Goal: Register for event/course

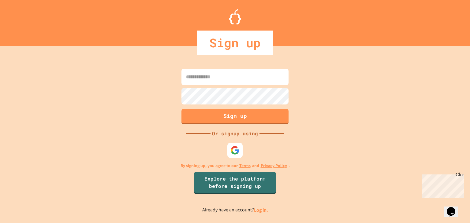
click at [228, 82] on input at bounding box center [234, 77] width 107 height 17
type input "*"
type input "**********"
click at [316, 84] on div "**********" at bounding box center [235, 140] width 470 height 165
click at [269, 120] on button "Sign up" at bounding box center [234, 116] width 109 height 16
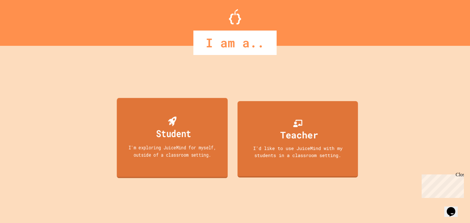
click at [187, 130] on div "Student" at bounding box center [173, 133] width 35 height 14
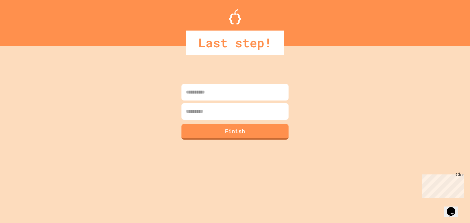
click at [223, 89] on input at bounding box center [234, 92] width 107 height 17
type input "*******"
click at [241, 119] on input at bounding box center [234, 111] width 107 height 17
type input "*********"
click at [249, 132] on button "Finish" at bounding box center [234, 131] width 109 height 16
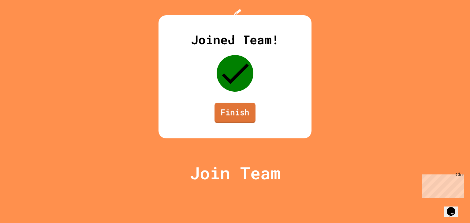
click at [251, 123] on link "Finish" at bounding box center [234, 113] width 41 height 20
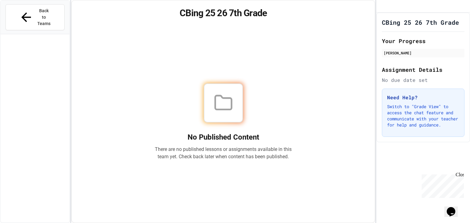
click at [225, 84] on div at bounding box center [223, 103] width 39 height 39
click at [230, 150] on p "There are no published lessons or assignments available in this team yet. Check…" at bounding box center [223, 153] width 137 height 15
click at [51, 9] on span "Back to Teams" at bounding box center [44, 17] width 14 height 19
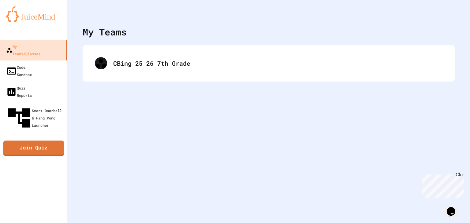
click at [48, 141] on link "Join Quiz" at bounding box center [33, 148] width 61 height 15
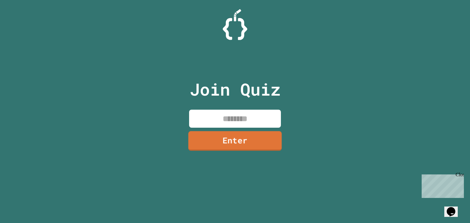
click at [216, 121] on input at bounding box center [235, 119] width 92 height 18
type input "********"
click at [219, 153] on div "Join Quiz ******** Enter" at bounding box center [235, 111] width 103 height 193
click at [208, 142] on link "Enter" at bounding box center [234, 141] width 93 height 20
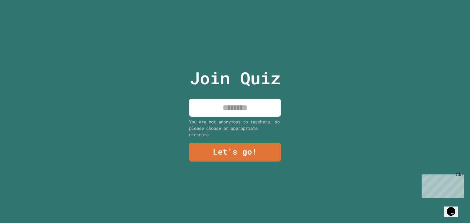
click at [216, 124] on div "You are not anonymous to teachers, so please choose an appropriate nickname." at bounding box center [235, 128] width 92 height 19
click at [208, 112] on input at bounding box center [235, 108] width 92 height 18
type input "*******"
click at [261, 145] on link "Let's go!" at bounding box center [235, 152] width 89 height 20
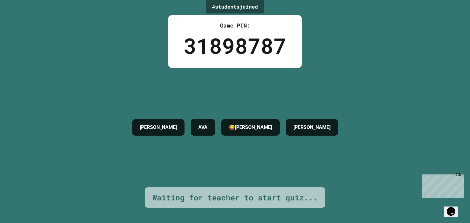
click at [270, 142] on div "[PERSON_NAME] 😝[PERSON_NAME]" at bounding box center [235, 128] width 212 height 120
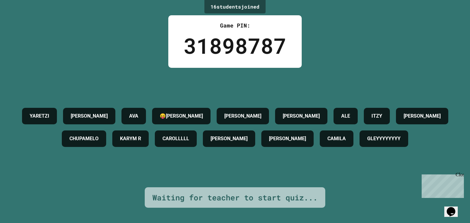
click at [335, 105] on div "YARETZI [PERSON_NAME] [PERSON_NAME] ALE [PERSON_NAME] R [PERSON_NAME] [PERSON_N…" at bounding box center [234, 127] width 439 height 45
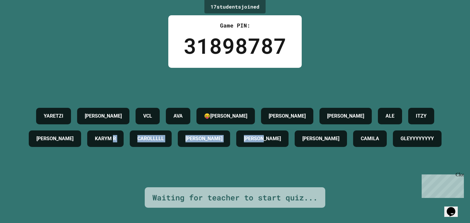
drag, startPoint x: 203, startPoint y: 132, endPoint x: 394, endPoint y: 166, distance: 193.7
click at [394, 150] on div "[PERSON_NAME] VCL [PERSON_NAME] ALE ITZY [PERSON_NAME] R [PERSON_NAME] [PERSON_…" at bounding box center [234, 127] width 439 height 45
click at [446, 210] on div "Opens Chat This icon Opens the chat window." at bounding box center [451, 212] width 10 height 10
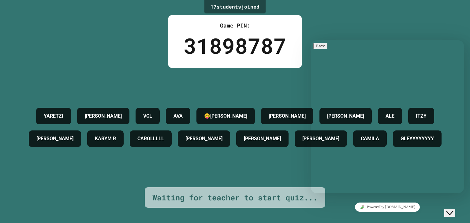
click at [446, 210] on div "Close Chat This icon closes the chat window." at bounding box center [449, 213] width 7 height 7
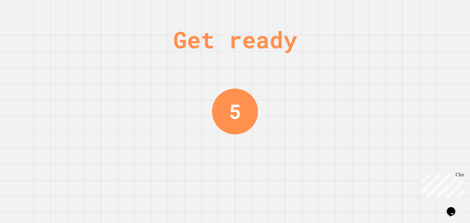
click at [450, 212] on icon "Opens Chat This icon Opens the chat window." at bounding box center [451, 212] width 10 height 10
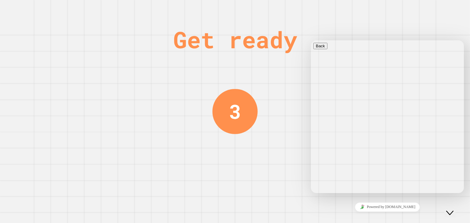
click at [448, 210] on div "Close Chat This icon closes the chat window." at bounding box center [449, 213] width 7 height 7
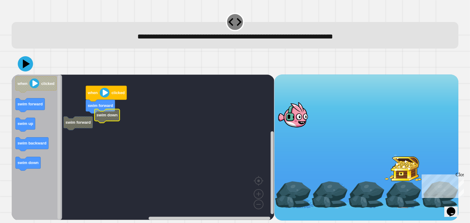
click at [108, 125] on rect "Blockly Workspace" at bounding box center [143, 148] width 262 height 146
click at [105, 92] on image "Blockly Workspace" at bounding box center [105, 93] width 10 height 10
click at [105, 95] on image "Blockly Workspace" at bounding box center [105, 93] width 10 height 10
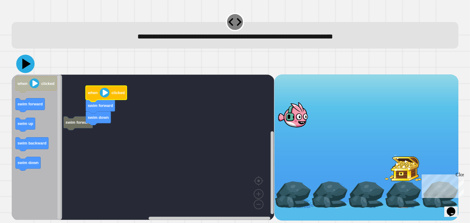
click at [23, 65] on icon at bounding box center [25, 64] width 18 height 18
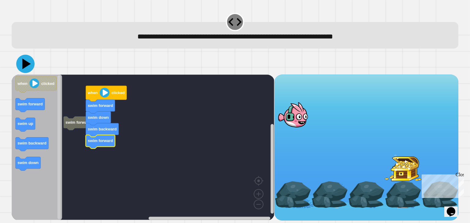
click at [24, 61] on icon at bounding box center [26, 63] width 9 height 11
click at [20, 63] on icon at bounding box center [26, 64] width 16 height 16
click at [23, 66] on icon at bounding box center [26, 63] width 9 height 11
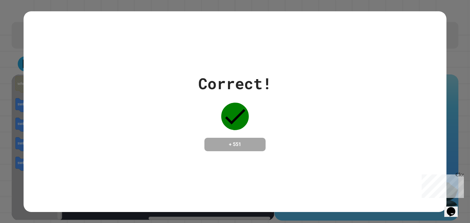
click at [454, 66] on div "Correct! + 551" at bounding box center [235, 111] width 470 height 223
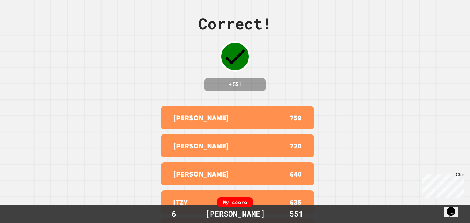
click at [35, 188] on div "Correct! + 551 SIMON 759 [PERSON_NAME] 720 [PERSON_NAME] 640 ITZY 635 [PERSON_N…" at bounding box center [235, 111] width 470 height 223
click at [252, 166] on div "SIMON 759 [PERSON_NAME] 720 [PERSON_NAME] 640 ITZY 635 JACOB 622" at bounding box center [234, 174] width 153 height 141
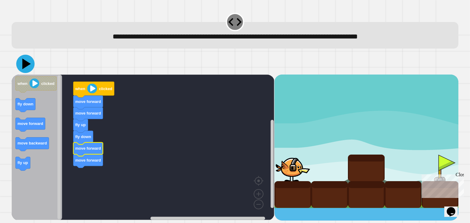
click at [28, 68] on icon at bounding box center [25, 64] width 18 height 18
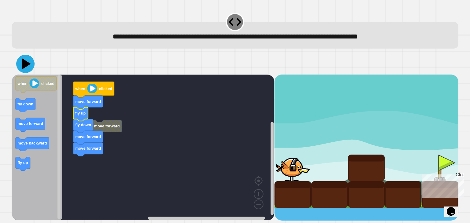
click at [22, 66] on icon at bounding box center [25, 64] width 18 height 18
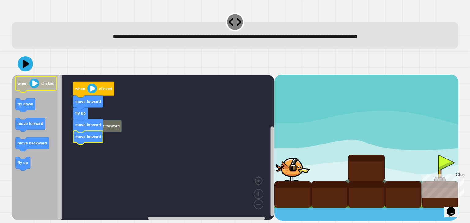
click at [34, 82] on image "Blockly Workspace" at bounding box center [35, 84] width 10 height 10
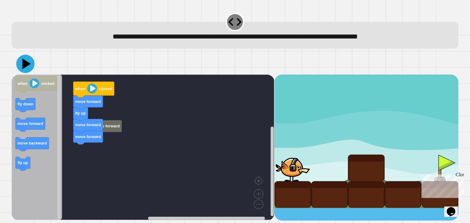
click at [26, 65] on icon at bounding box center [26, 63] width 9 height 11
click at [25, 62] on icon at bounding box center [26, 63] width 9 height 11
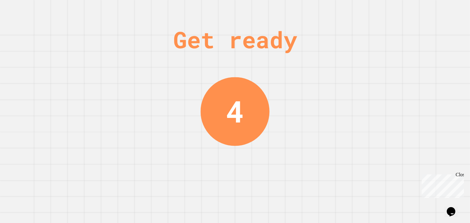
click at [129, 97] on div "Get ready 4" at bounding box center [235, 111] width 470 height 223
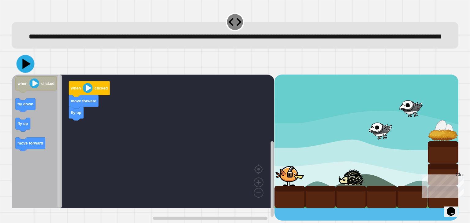
click at [24, 69] on icon at bounding box center [27, 64] width 8 height 10
click at [26, 69] on icon at bounding box center [26, 63] width 9 height 11
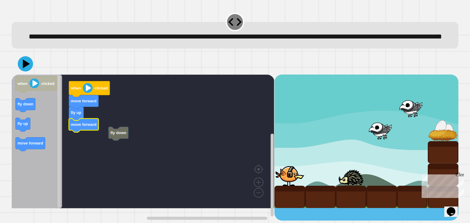
click at [18, 75] on div at bounding box center [235, 63] width 446 height 21
click at [25, 69] on icon at bounding box center [26, 63] width 9 height 11
click at [25, 73] on icon at bounding box center [25, 64] width 18 height 18
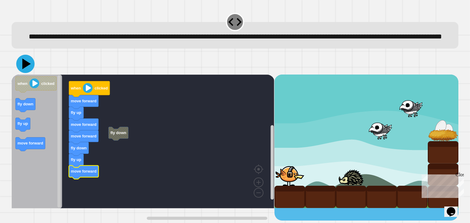
click at [19, 73] on icon at bounding box center [25, 64] width 18 height 18
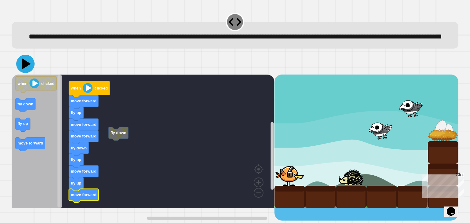
click at [19, 72] on icon at bounding box center [25, 64] width 18 height 18
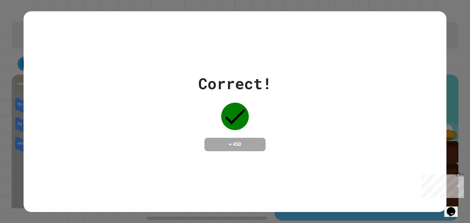
click at [19, 72] on div "Correct! + 450" at bounding box center [235, 111] width 470 height 223
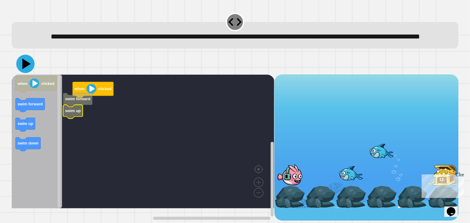
click at [26, 69] on icon at bounding box center [26, 63] width 9 height 11
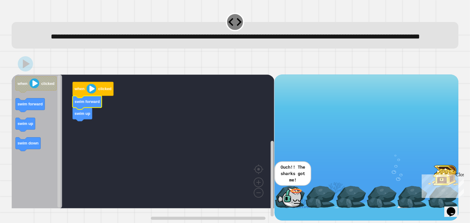
click at [21, 72] on icon at bounding box center [25, 63] width 15 height 15
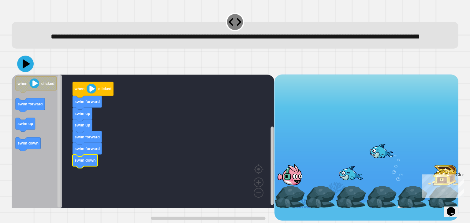
click at [24, 69] on icon at bounding box center [27, 63] width 8 height 9
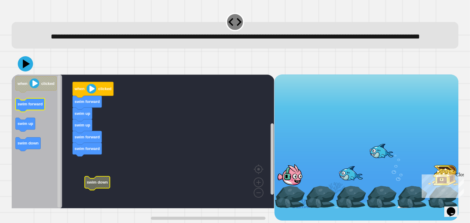
click at [27, 121] on icon "when clicked swim forward swim up swim down" at bounding box center [37, 142] width 50 height 134
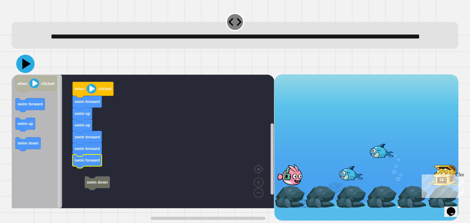
click at [22, 73] on icon at bounding box center [25, 64] width 18 height 18
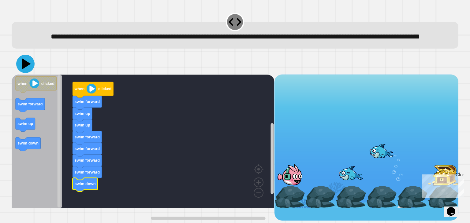
click at [26, 69] on icon at bounding box center [26, 63] width 9 height 11
click at [25, 69] on icon at bounding box center [26, 63] width 9 height 11
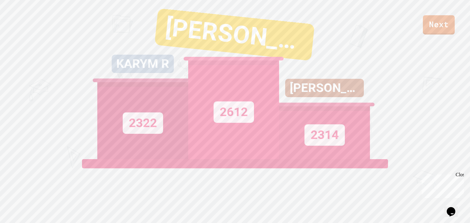
click at [344, 121] on div "2314" at bounding box center [324, 132] width 91 height 53
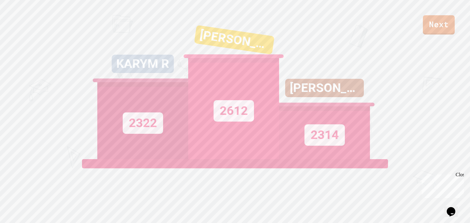
click at [389, 105] on div "Next KARYM R 2322 SIMON 2612 [PERSON_NAME] 2314 View leaderboard" at bounding box center [235, 111] width 470 height 223
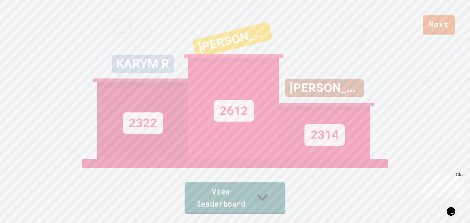
click at [232, 201] on link "View leaderboard" at bounding box center [235, 199] width 101 height 32
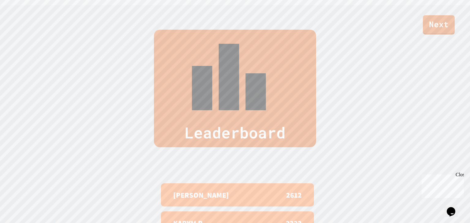
scroll to position [223, 0]
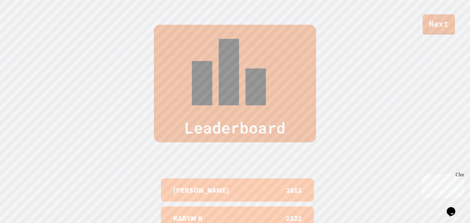
click at [444, 25] on link "Next" at bounding box center [438, 24] width 32 height 20
